Goal: Task Accomplishment & Management: Use online tool/utility

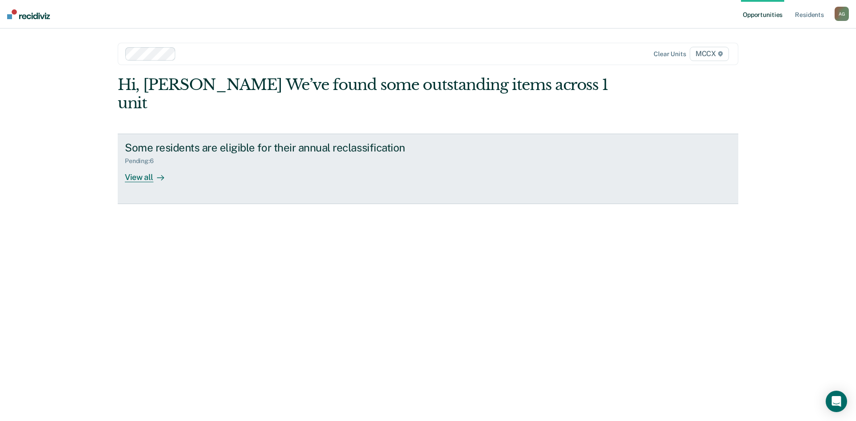
click at [143, 165] on div "View all" at bounding box center [150, 173] width 50 height 17
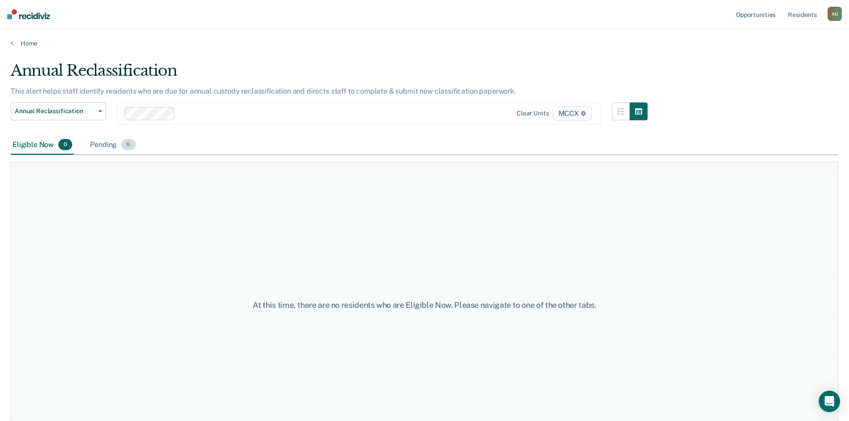
click at [113, 143] on div "Pending 6" at bounding box center [112, 145] width 49 height 20
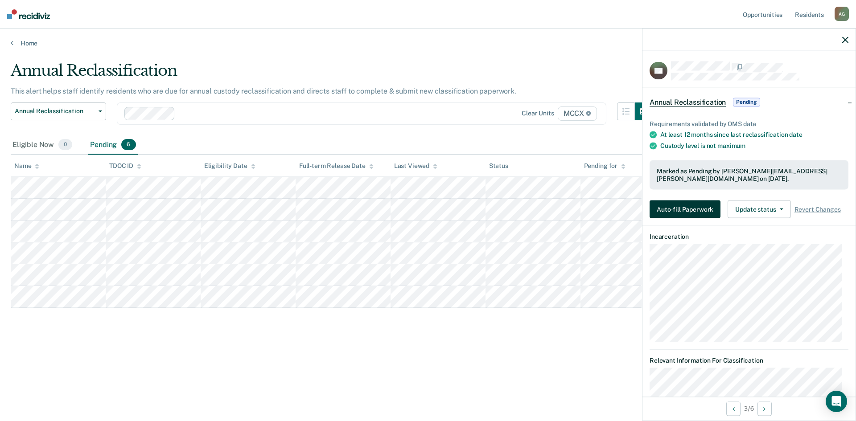
click at [681, 212] on button "Auto-fill Paperwork" at bounding box center [684, 210] width 71 height 18
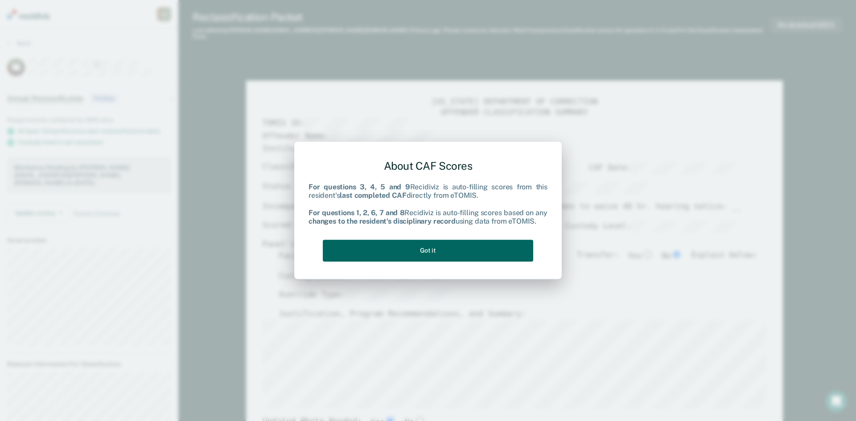
click at [495, 242] on button "Got it" at bounding box center [428, 251] width 210 height 22
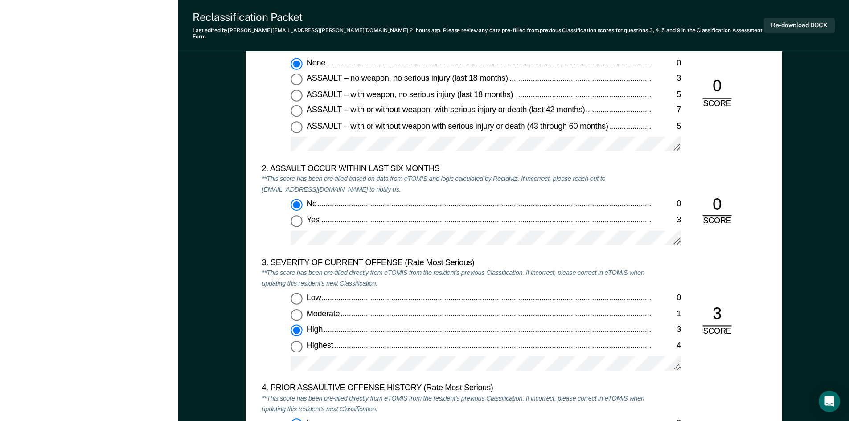
scroll to position [980, 0]
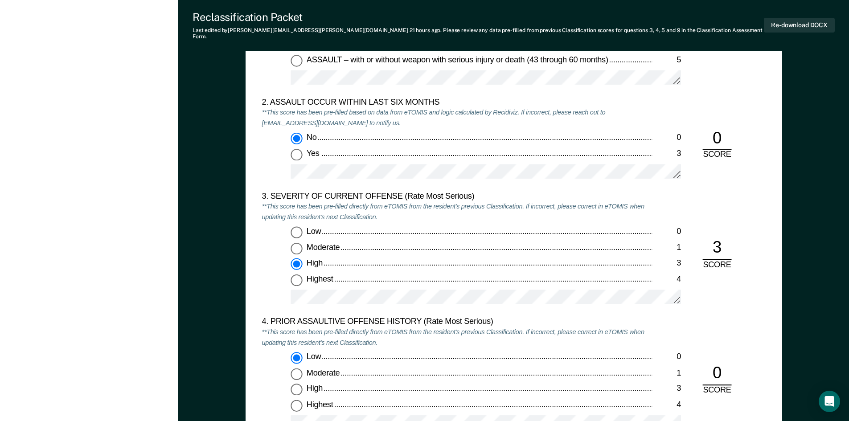
click at [724, 241] on div "3" at bounding box center [716, 249] width 29 height 22
click at [296, 274] on input "Highest 4" at bounding box center [297, 280] width 12 height 12
type textarea "x"
radio input "false"
radio input "true"
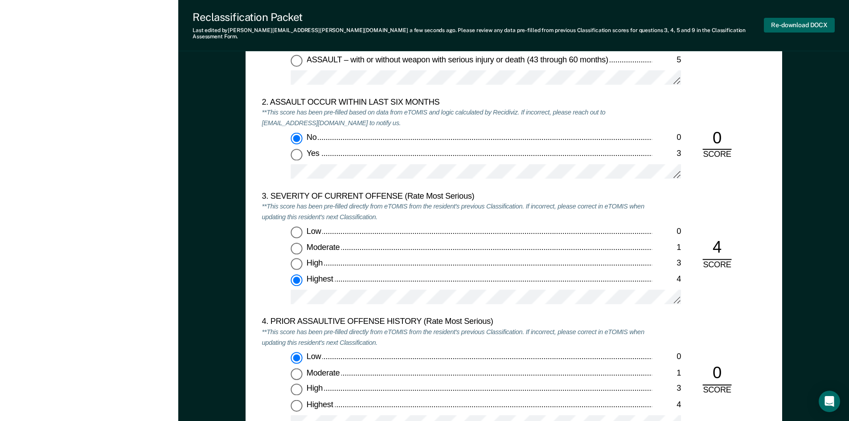
click at [802, 21] on button "Re-download DOCX" at bounding box center [799, 25] width 71 height 15
type textarea "x"
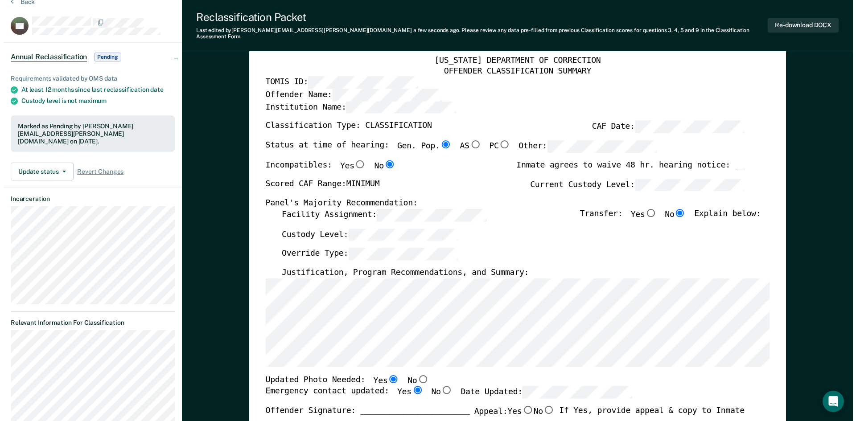
scroll to position [0, 0]
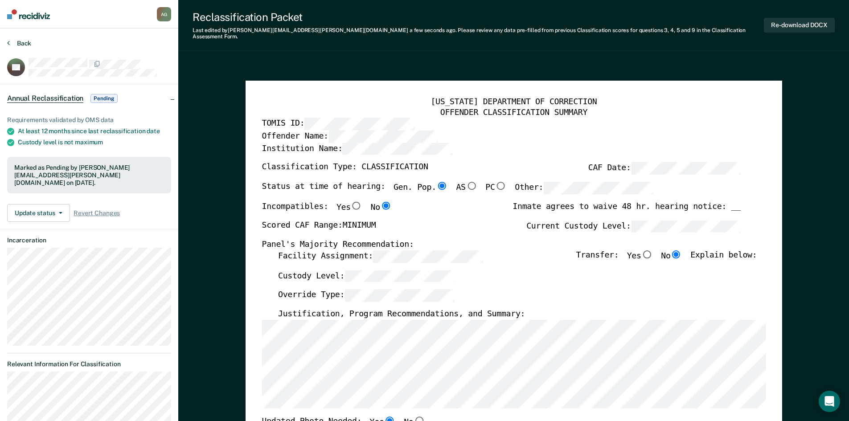
click at [10, 43] on button "Back" at bounding box center [19, 43] width 24 height 8
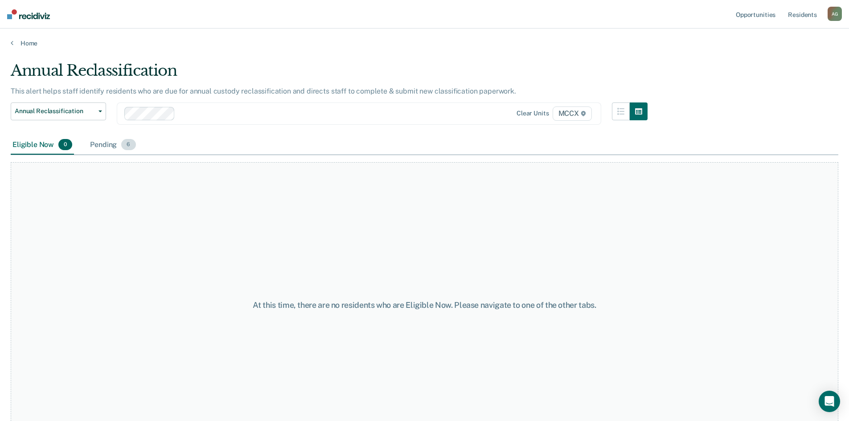
click at [107, 142] on div "Pending 6" at bounding box center [112, 145] width 49 height 20
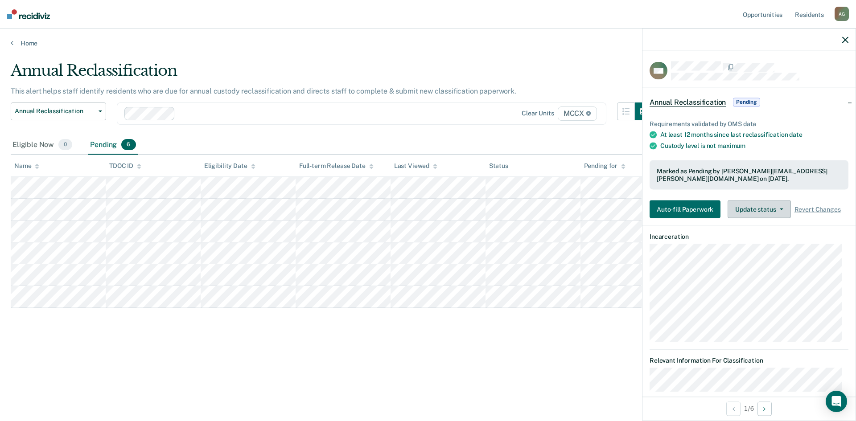
click at [746, 206] on button "Update status" at bounding box center [758, 210] width 63 height 18
click at [416, 144] on div "Eligible Now 0 Pending 6" at bounding box center [428, 145] width 834 height 20
click at [843, 39] on icon "button" at bounding box center [845, 40] width 6 height 6
